Goal: Check status: Check status

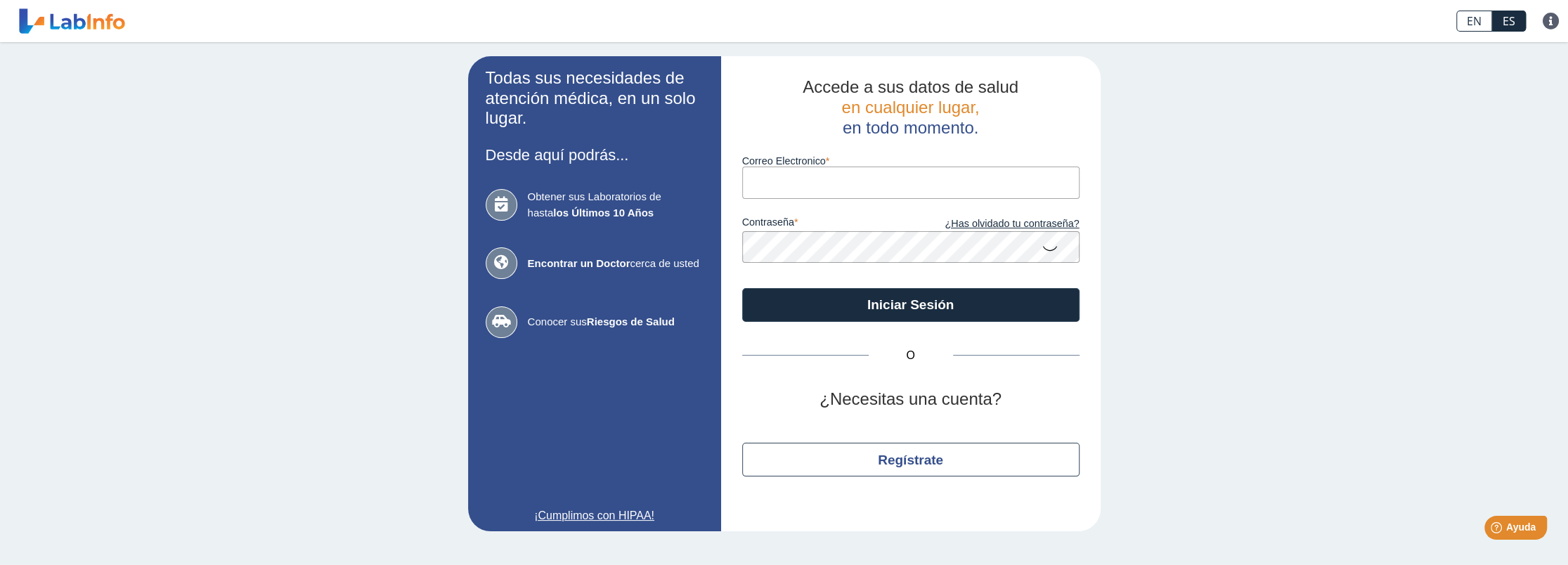
type input "[EMAIL_ADDRESS][DOMAIN_NAME]"
click at [1049, 250] on icon at bounding box center [1049, 248] width 17 height 27
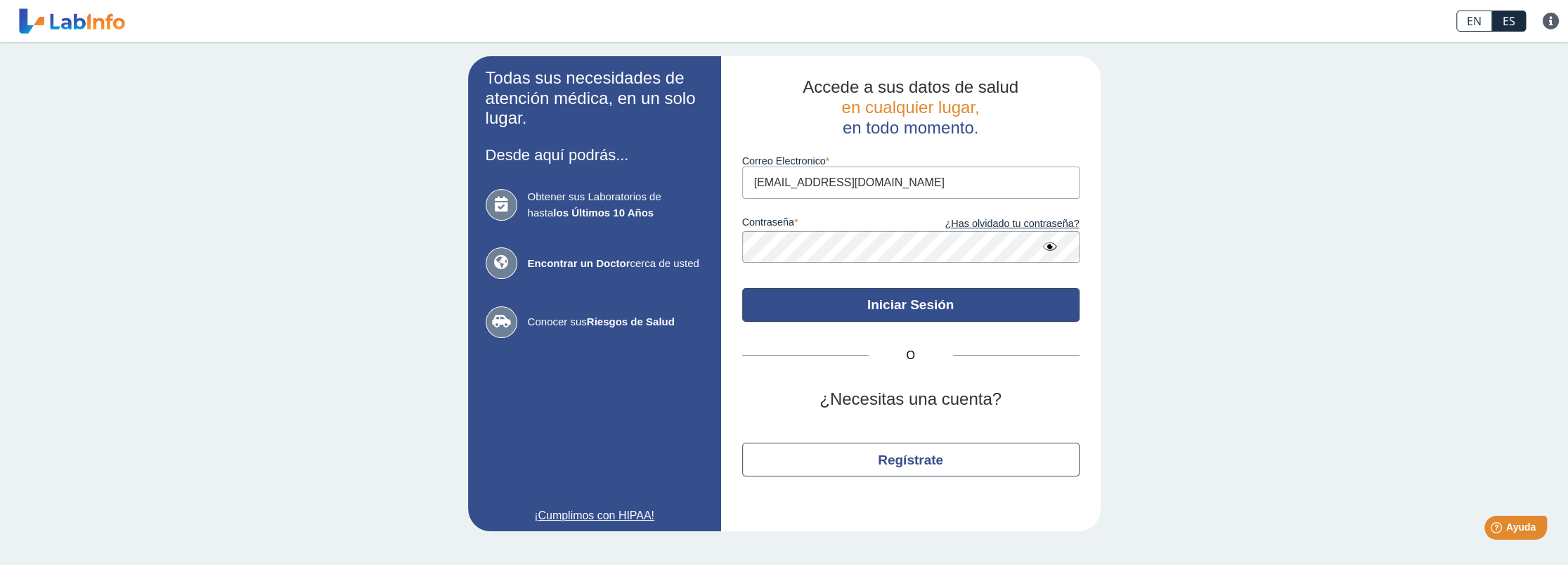
click at [917, 303] on button "Iniciar Sesión" at bounding box center [911, 305] width 337 height 34
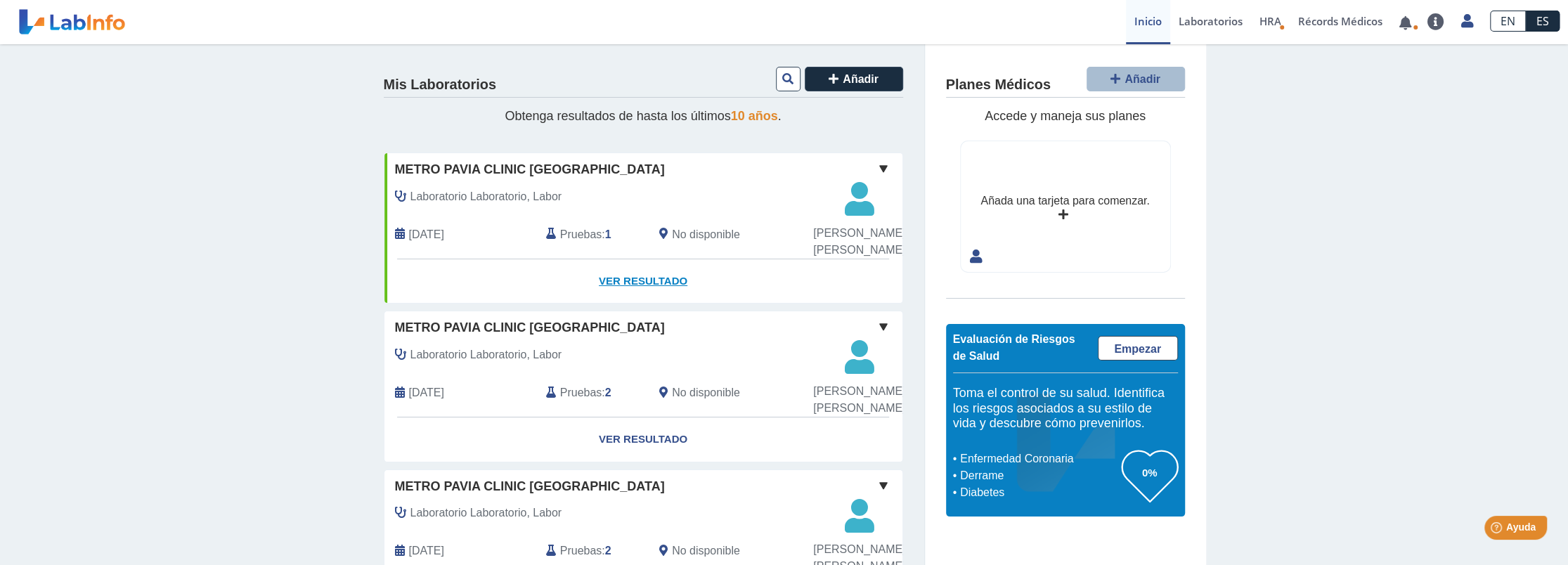
click at [641, 303] on link "Ver Resultado" at bounding box center [644, 281] width 518 height 44
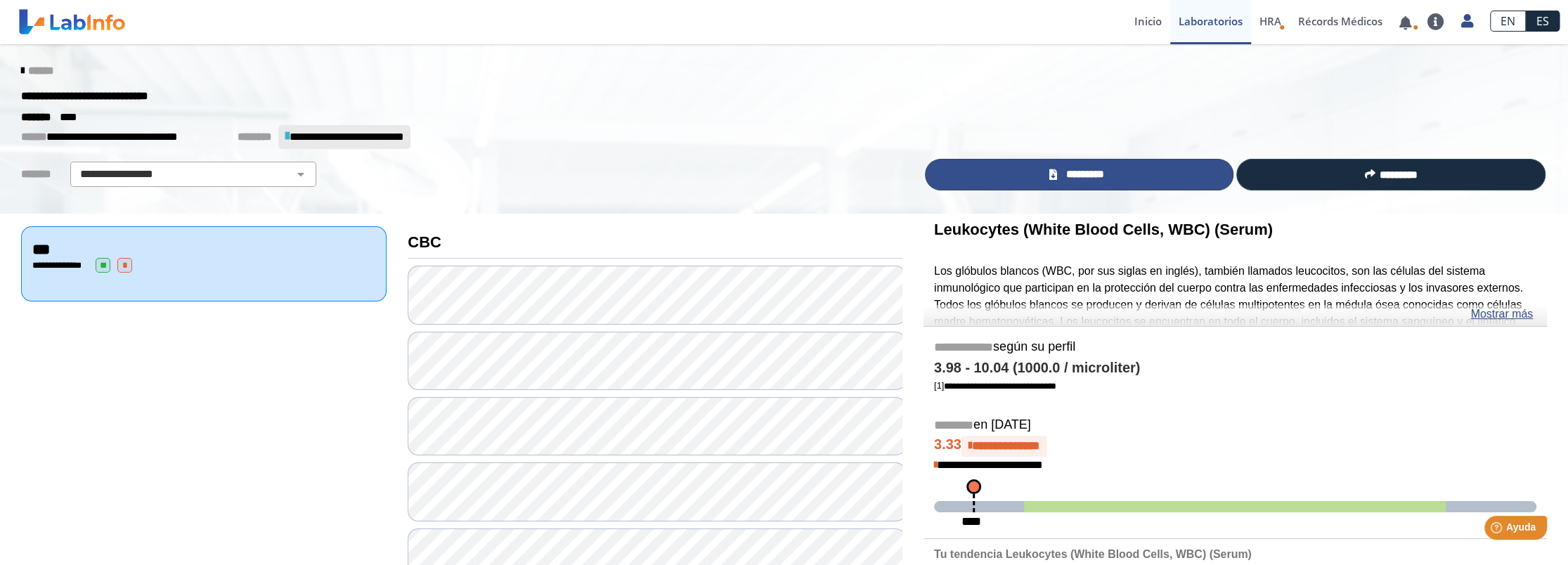
click at [1084, 173] on span "*********" at bounding box center [1086, 174] width 48 height 16
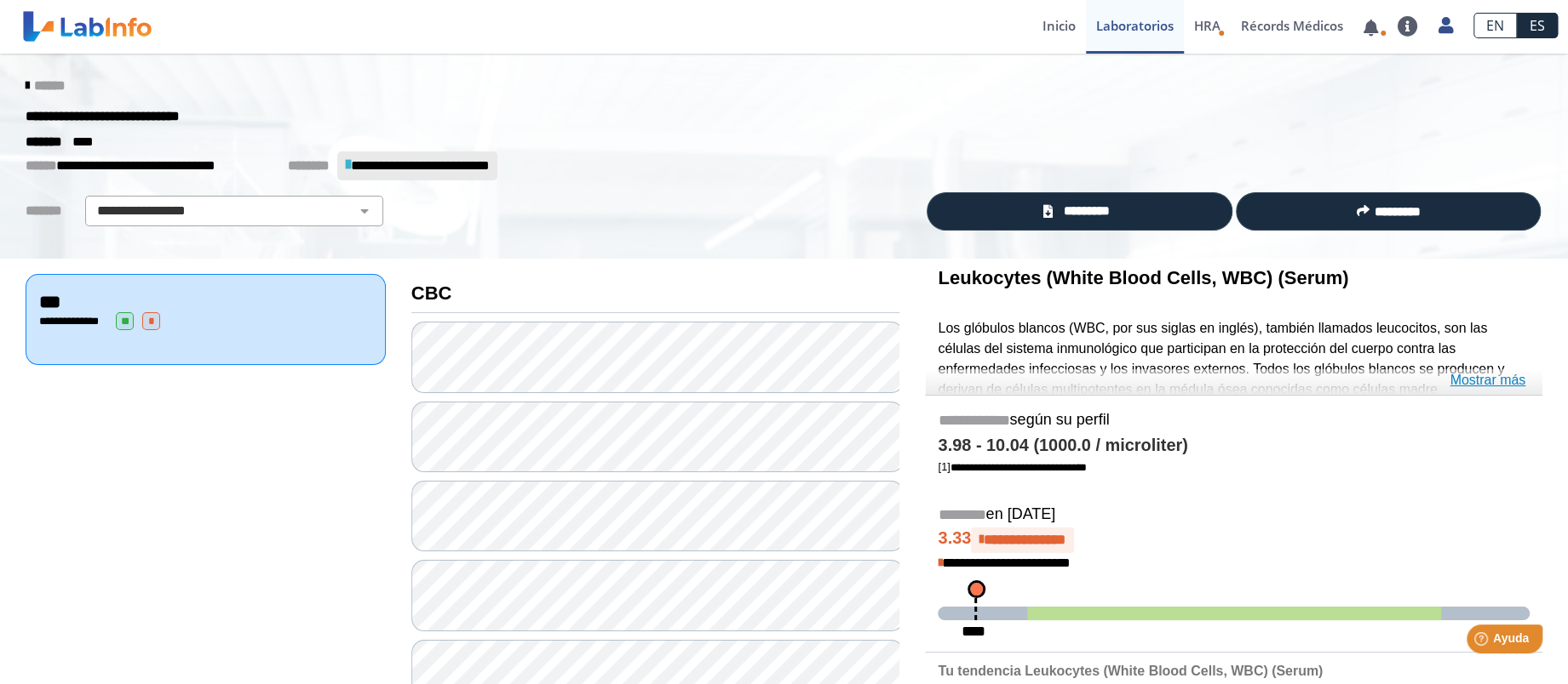
click at [1498, 384] on link "Mostrar más" at bounding box center [1488, 380] width 76 height 21
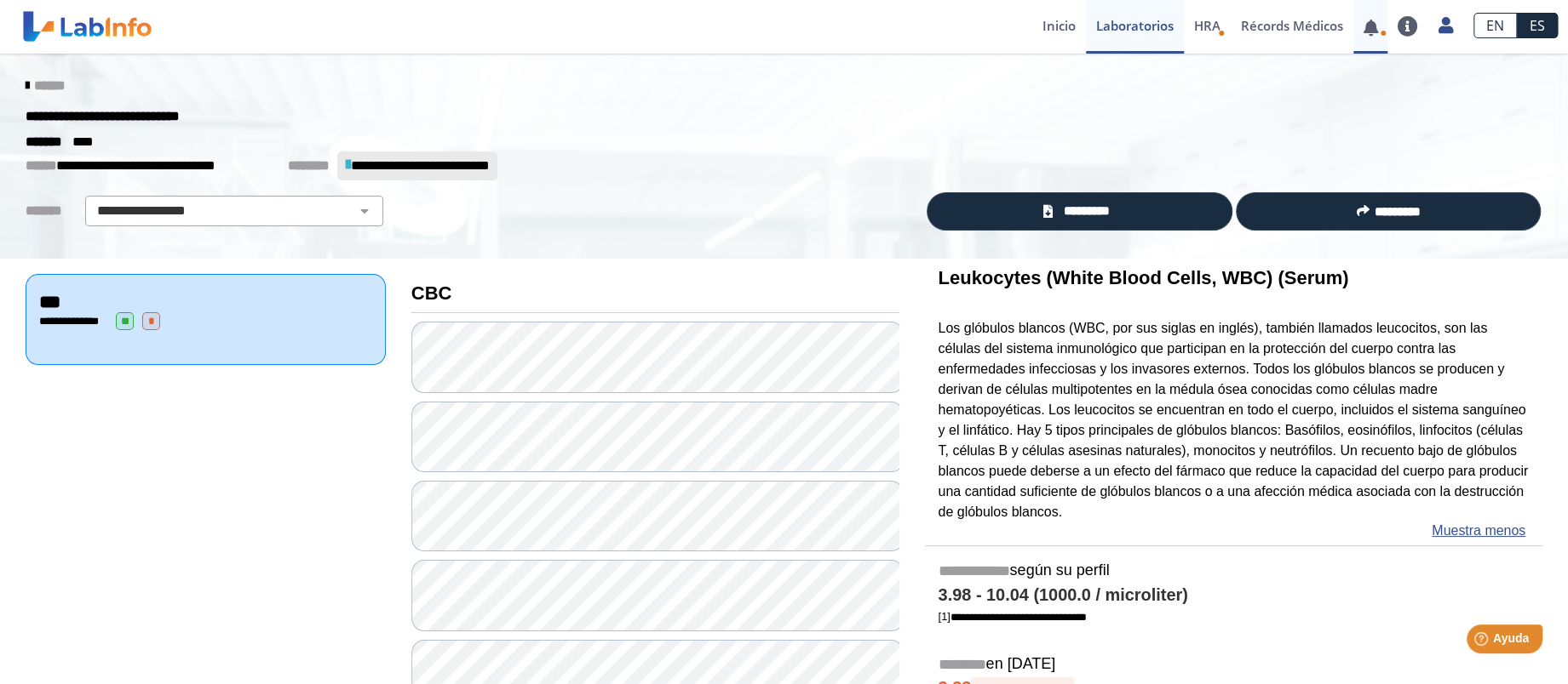
click at [1372, 30] on link at bounding box center [1371, 27] width 35 height 13
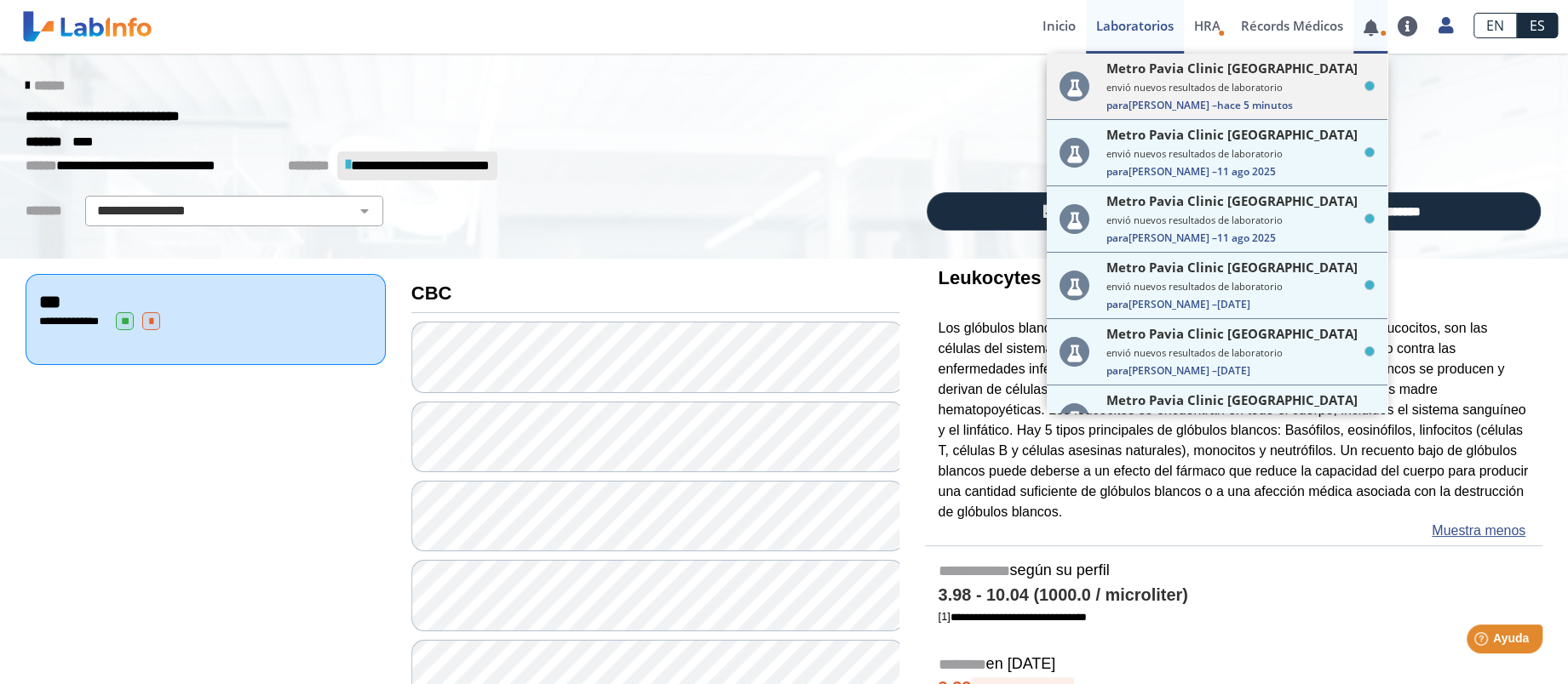
click at [1221, 107] on span "hace 5 minutos" at bounding box center [1255, 105] width 76 height 15
